Goal: Transaction & Acquisition: Purchase product/service

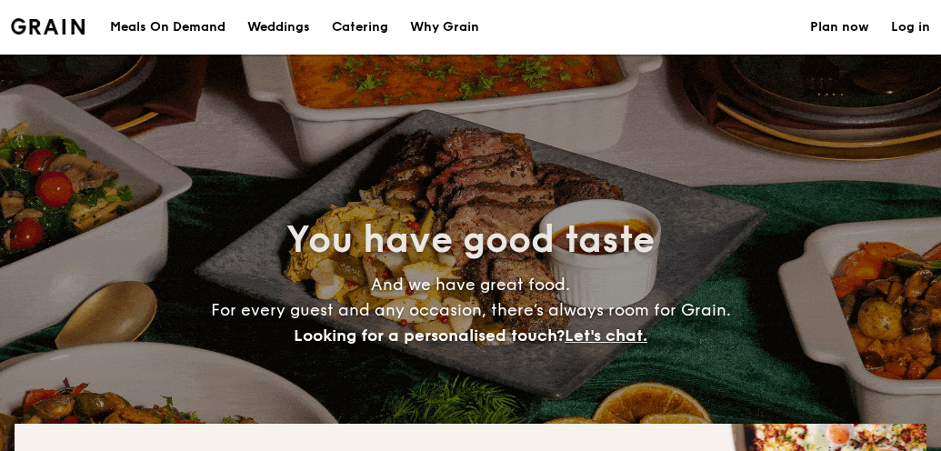
select select
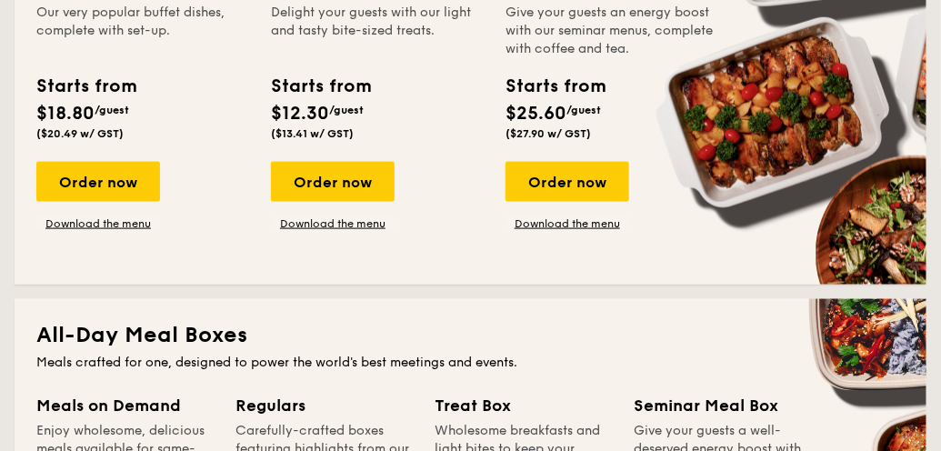
scroll to position [455, 0]
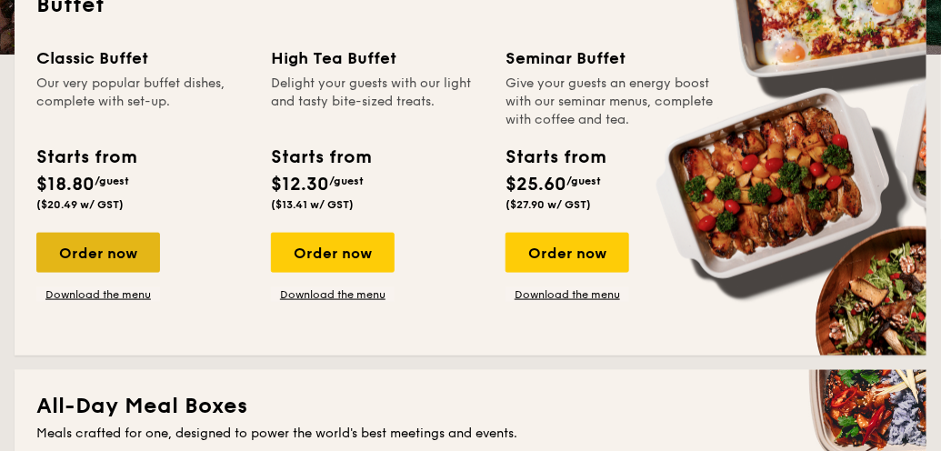
click at [115, 247] on div "Order now" at bounding box center [98, 253] width 124 height 40
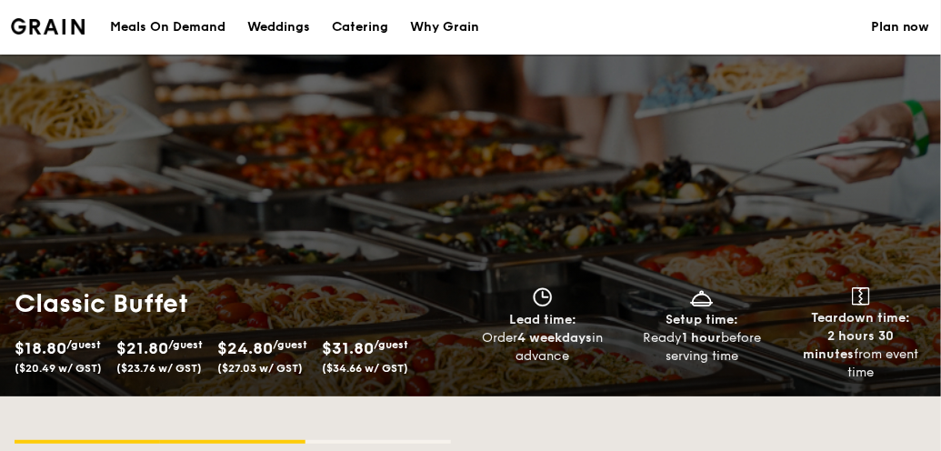
select select
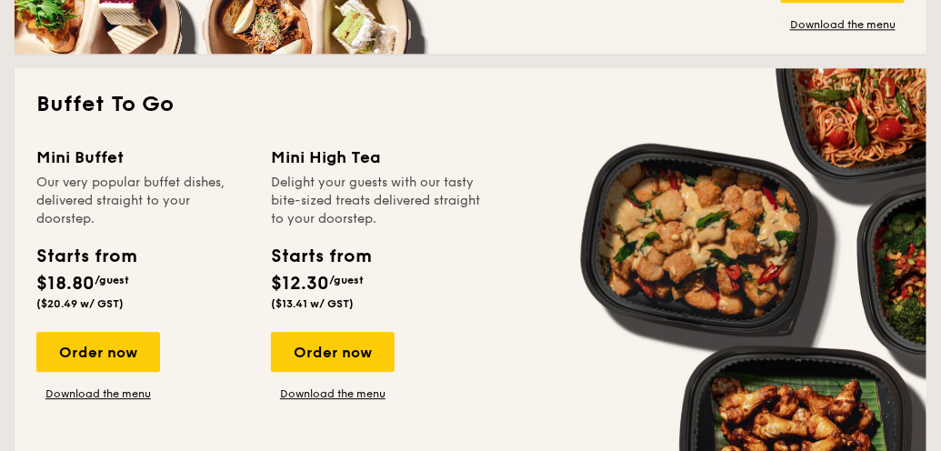
scroll to position [1182, 0]
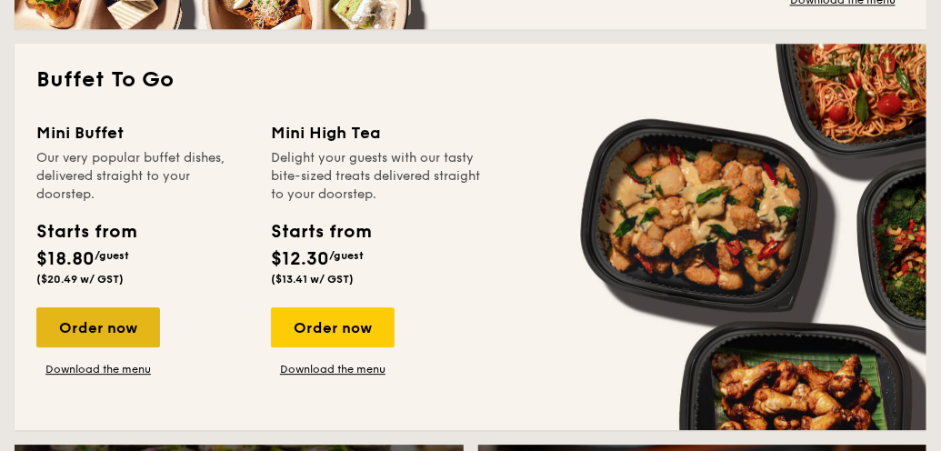
click at [122, 327] on div "Order now" at bounding box center [98, 327] width 124 height 40
